Goal: Navigation & Orientation: Find specific page/section

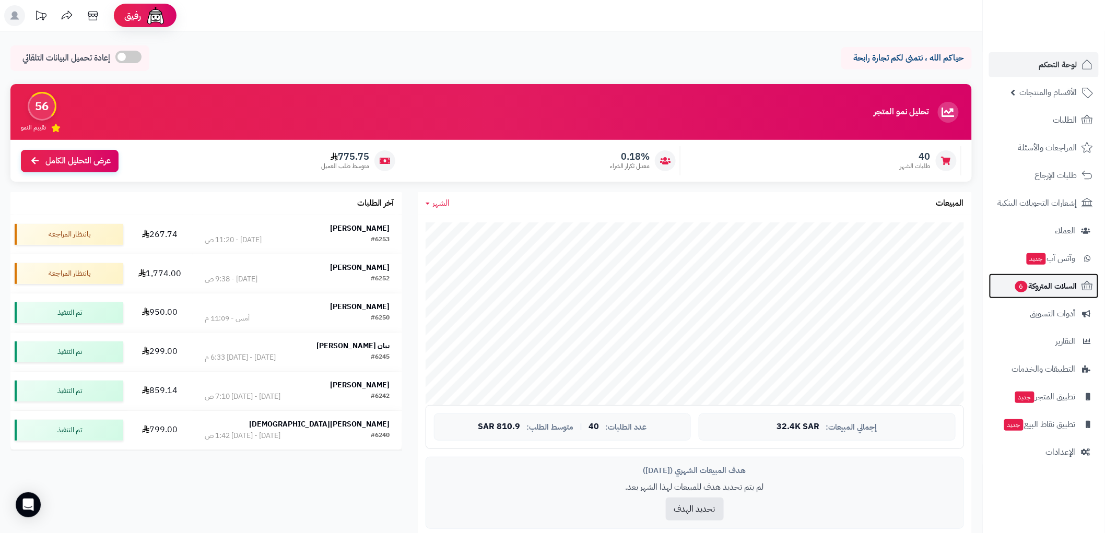
click at [1060, 289] on span "السلات المتروكة 6" at bounding box center [1045, 286] width 63 height 15
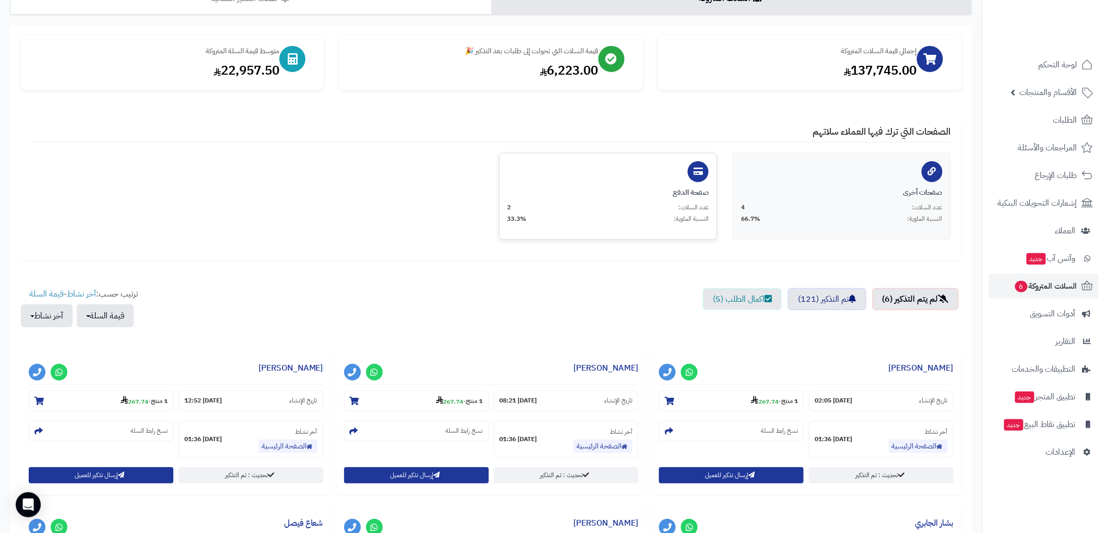
scroll to position [116, 0]
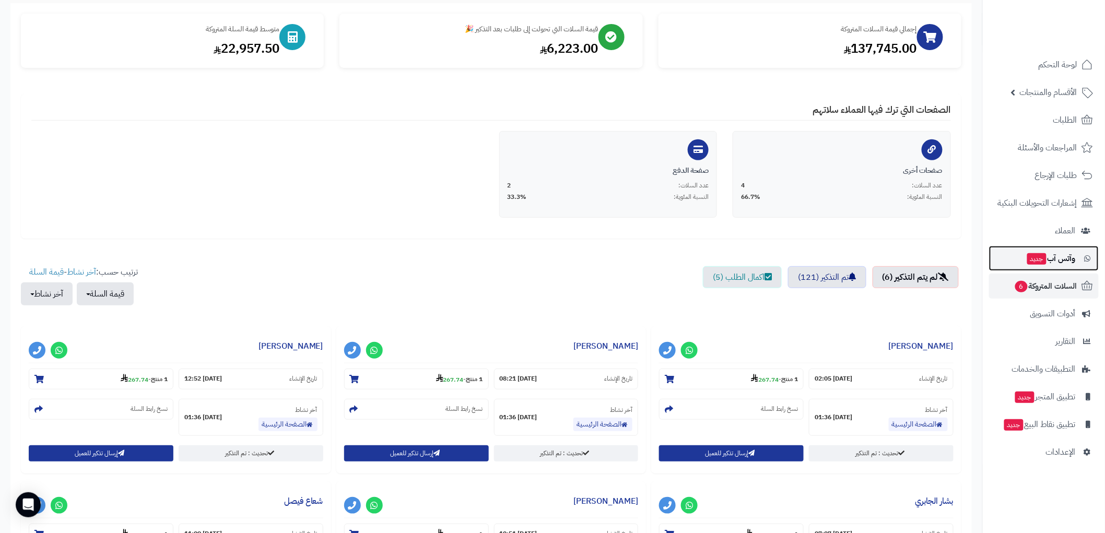
click at [1066, 261] on span "وآتس آب جديد" at bounding box center [1051, 258] width 50 height 15
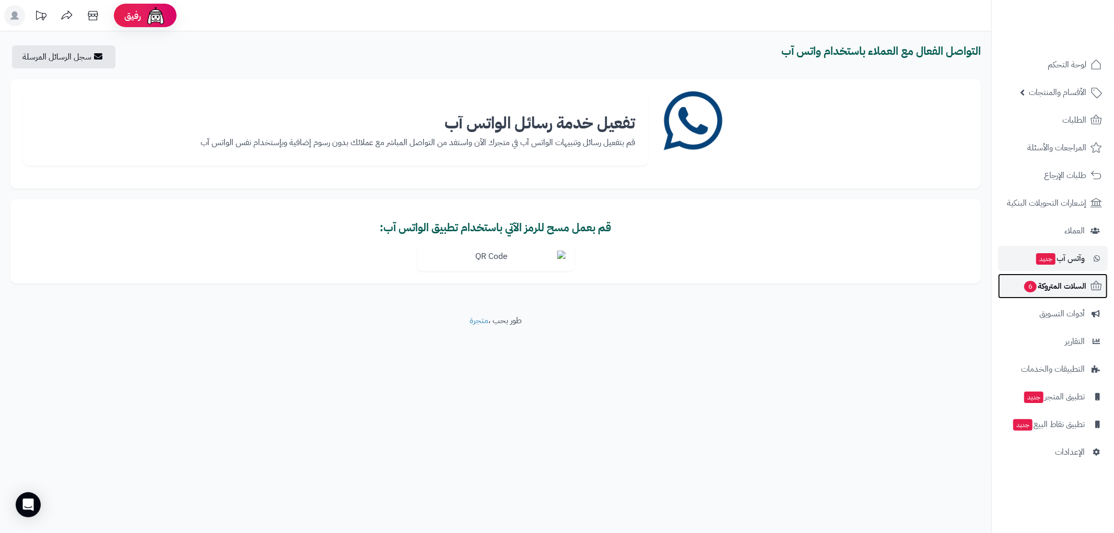
click at [1066, 292] on span "السلات المتروكة 6" at bounding box center [1054, 286] width 63 height 15
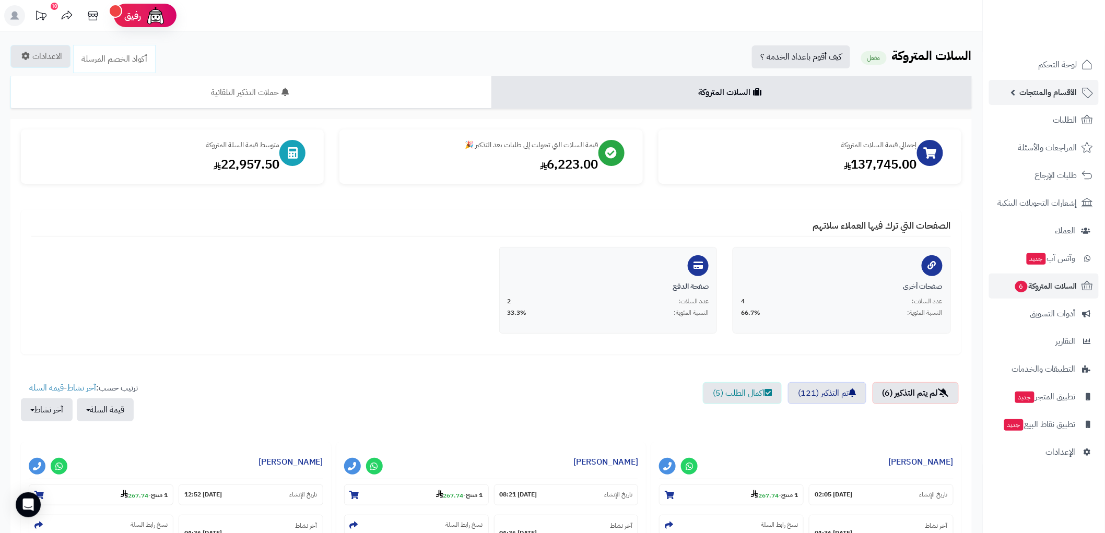
click at [1050, 91] on span "الأقسام والمنتجات" at bounding box center [1048, 92] width 57 height 15
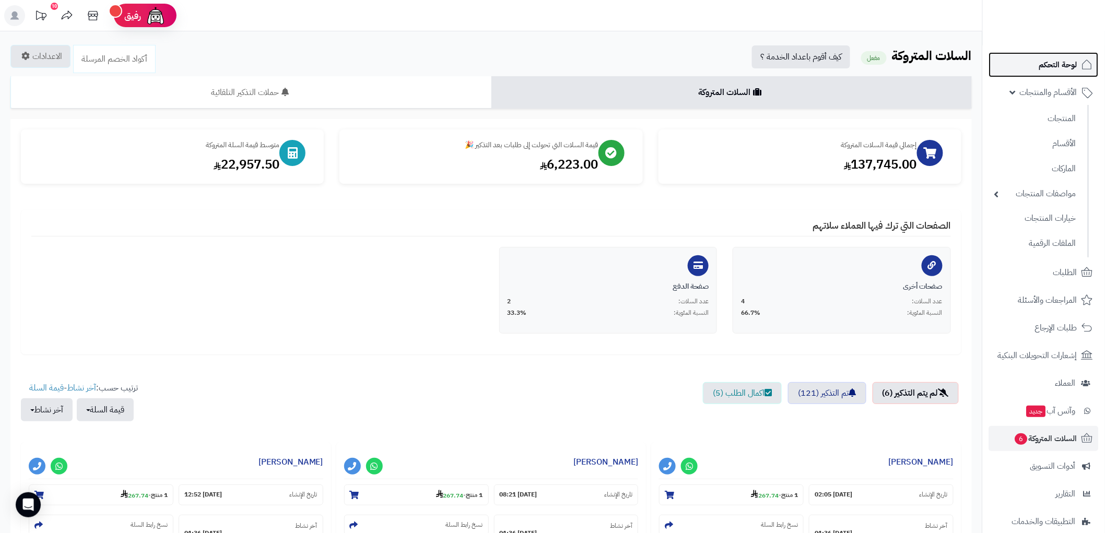
click at [1055, 67] on span "لوحة التحكم" at bounding box center [1058, 64] width 38 height 15
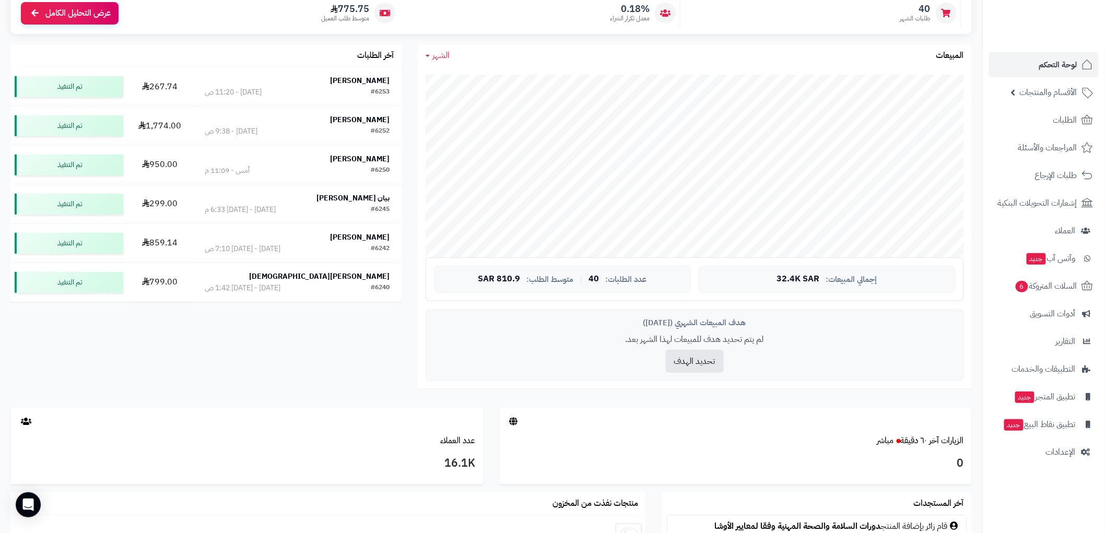
scroll to position [116, 0]
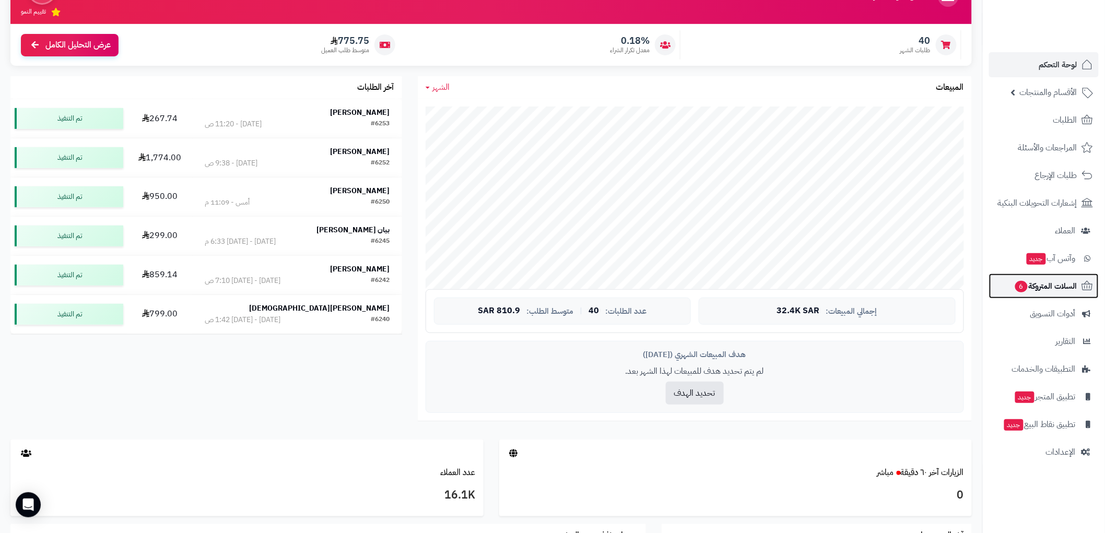
click at [1068, 275] on link "السلات المتروكة 6" at bounding box center [1044, 286] width 110 height 25
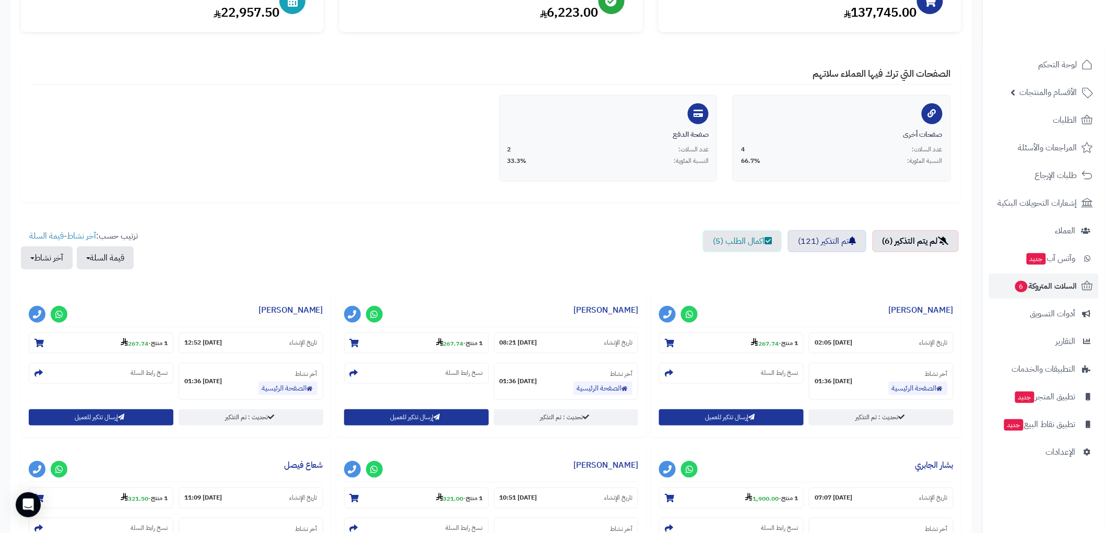
scroll to position [174, 0]
